Goal: Task Accomplishment & Management: Use online tool/utility

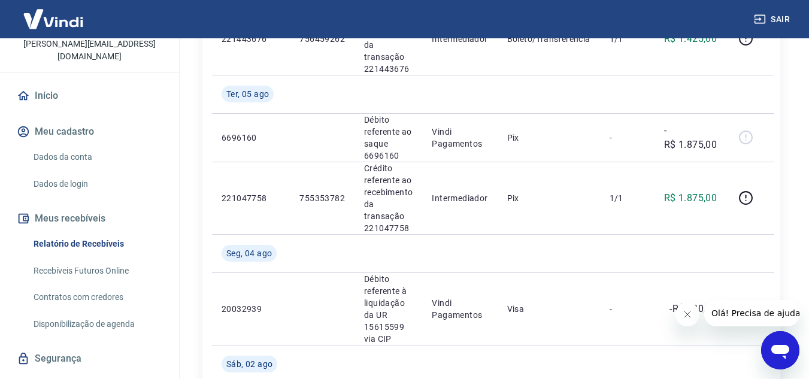
scroll to position [81, 0]
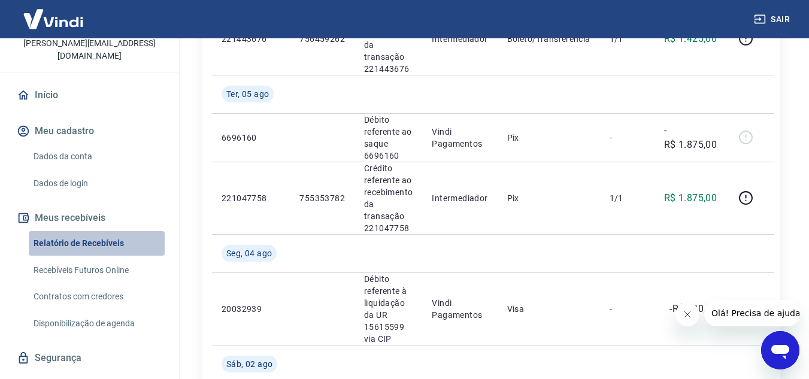
click at [98, 238] on link "Relatório de Recebíveis" at bounding box center [97, 243] width 136 height 25
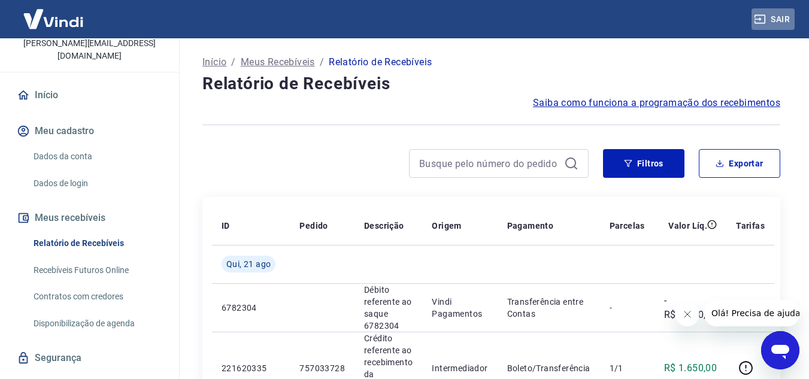
click at [778, 17] on button "Sair" at bounding box center [773, 19] width 43 height 22
